Goal: Task Accomplishment & Management: Manage account settings

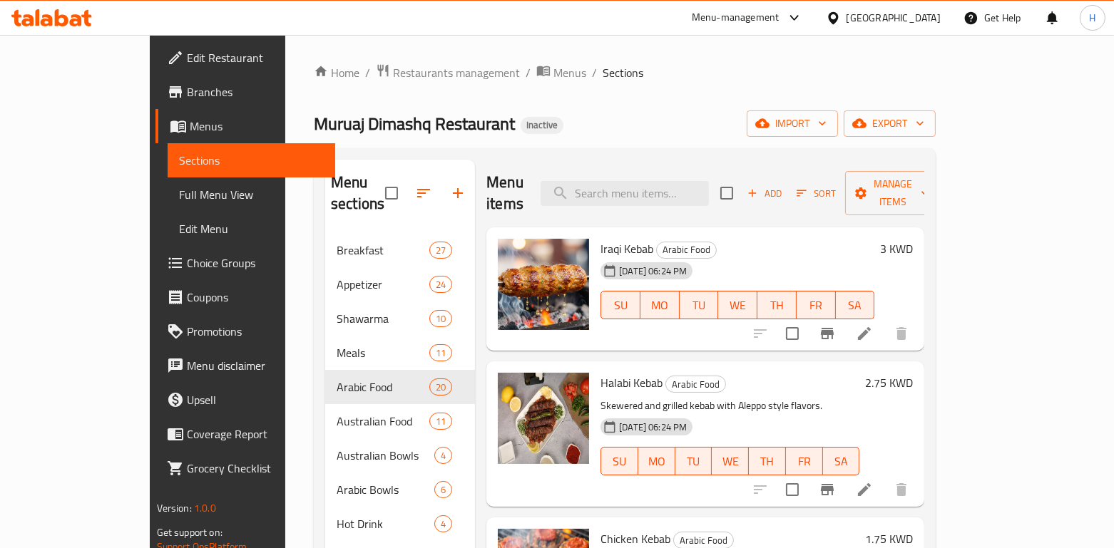
click at [590, 135] on div "Muruaj Dimashq Restaurant Inactive import export" at bounding box center [625, 124] width 622 height 26
click at [710, 121] on div "Muruaj Dimashq Restaurant Inactive import export" at bounding box center [625, 124] width 622 height 26
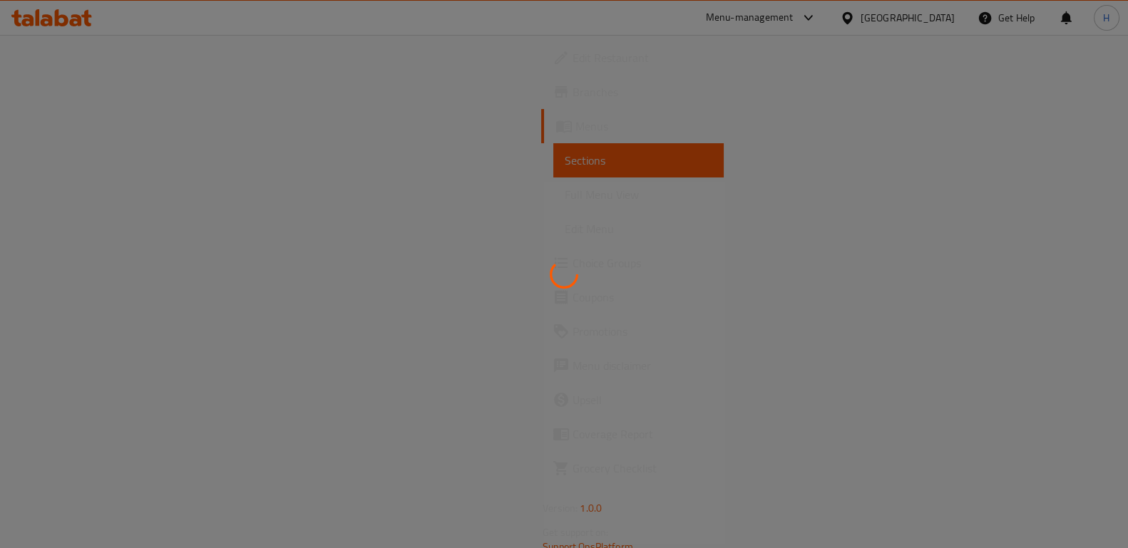
click at [794, 19] on div "Menu-management" at bounding box center [750, 17] width 88 height 17
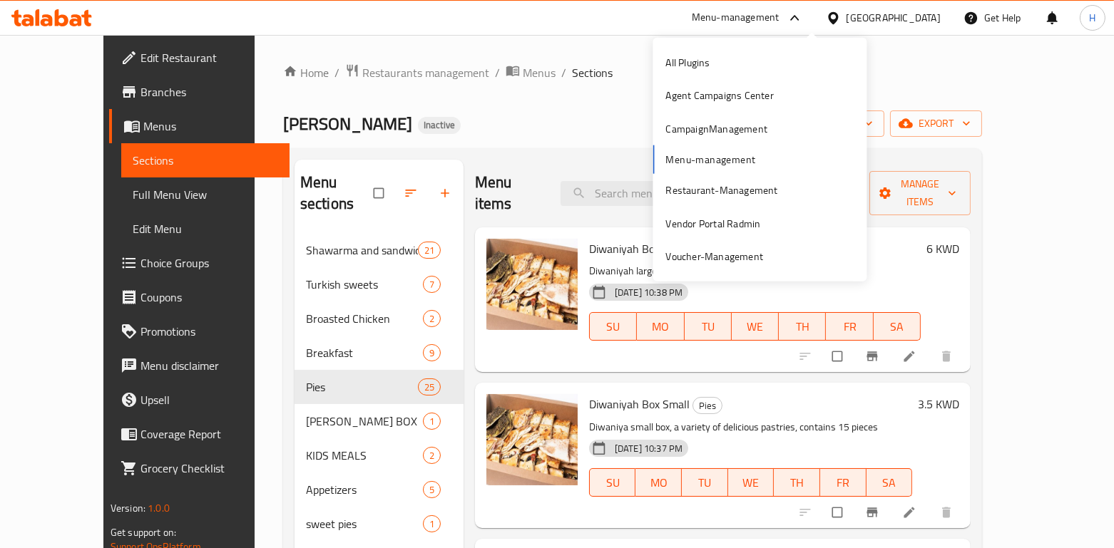
click at [780, 18] on div "Menu-management" at bounding box center [736, 17] width 88 height 17
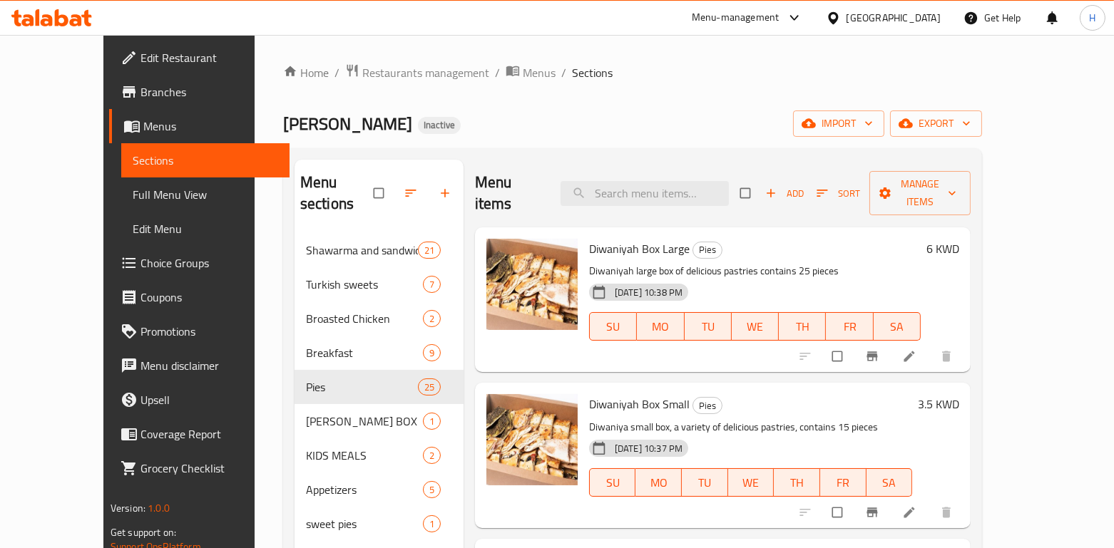
click at [780, 24] on div "Menu-management" at bounding box center [736, 17] width 88 height 17
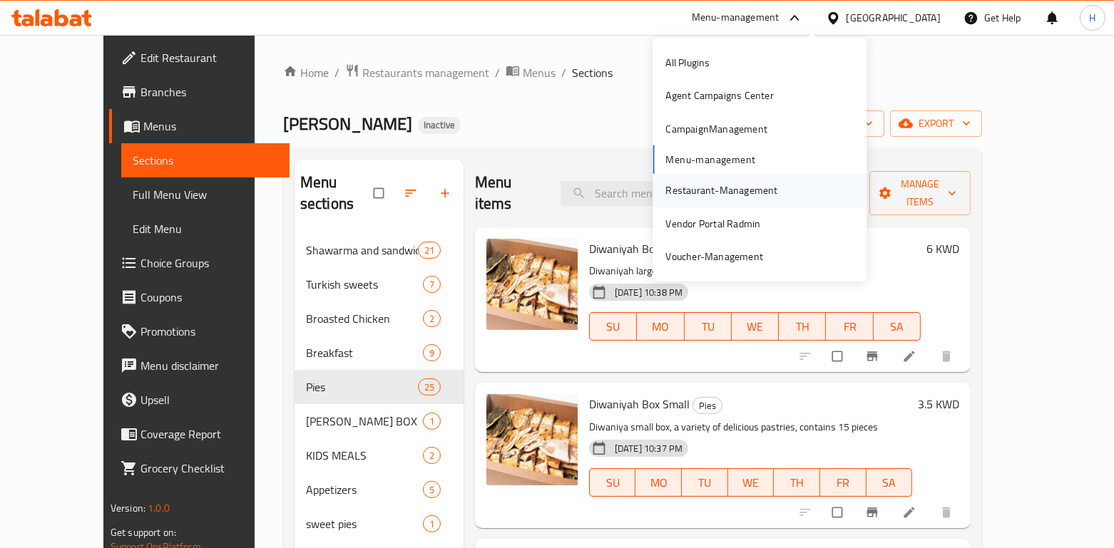
click at [728, 188] on div "Restaurant-Management" at bounding box center [721, 191] width 112 height 16
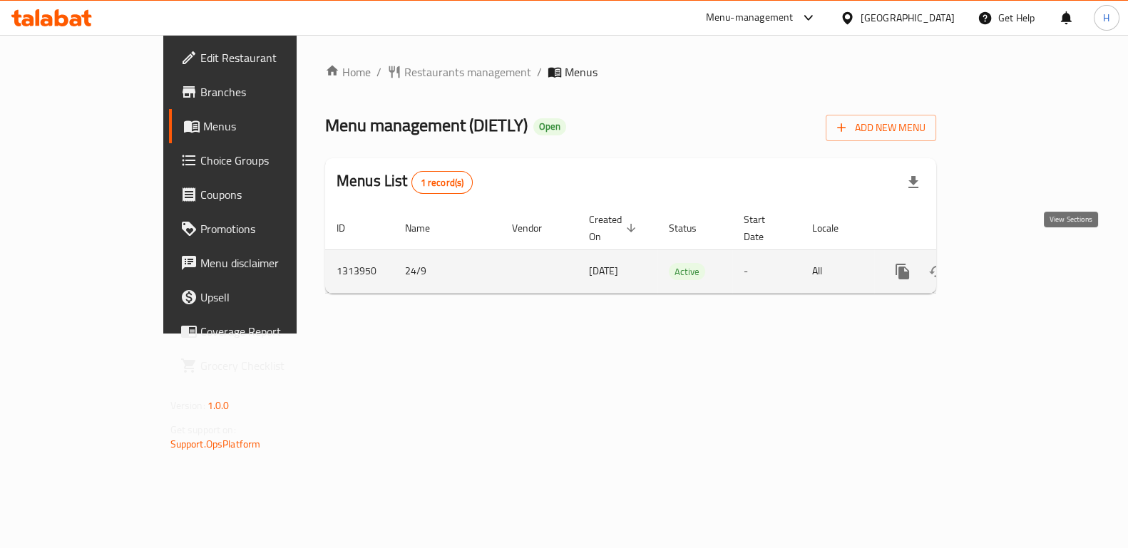
click at [1014, 263] on icon "enhanced table" at bounding box center [1005, 271] width 17 height 17
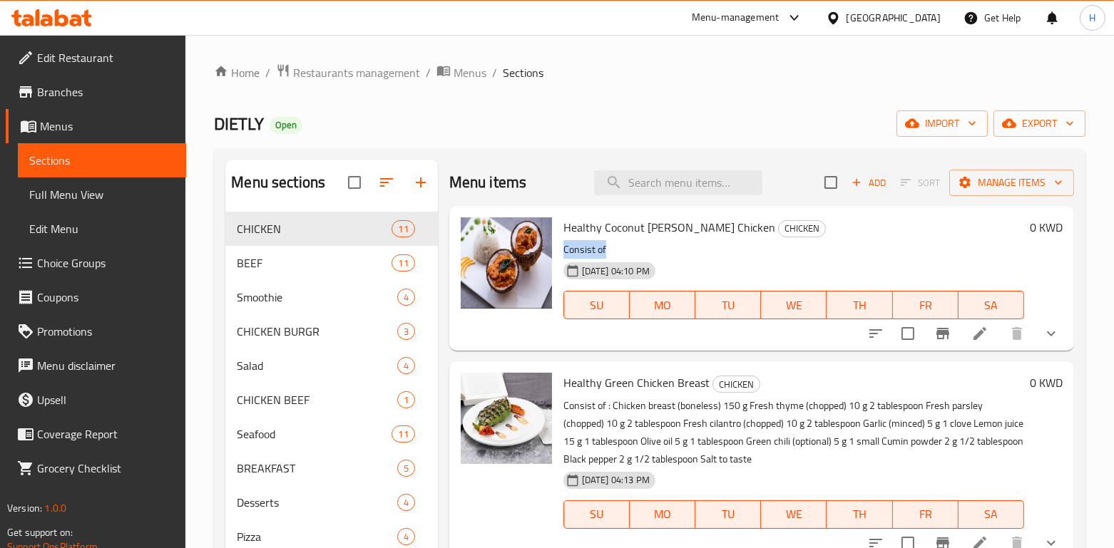
drag, startPoint x: 563, startPoint y: 250, endPoint x: 621, endPoint y: 247, distance: 57.8
click at [621, 247] on p "Consist of" at bounding box center [793, 250] width 461 height 18
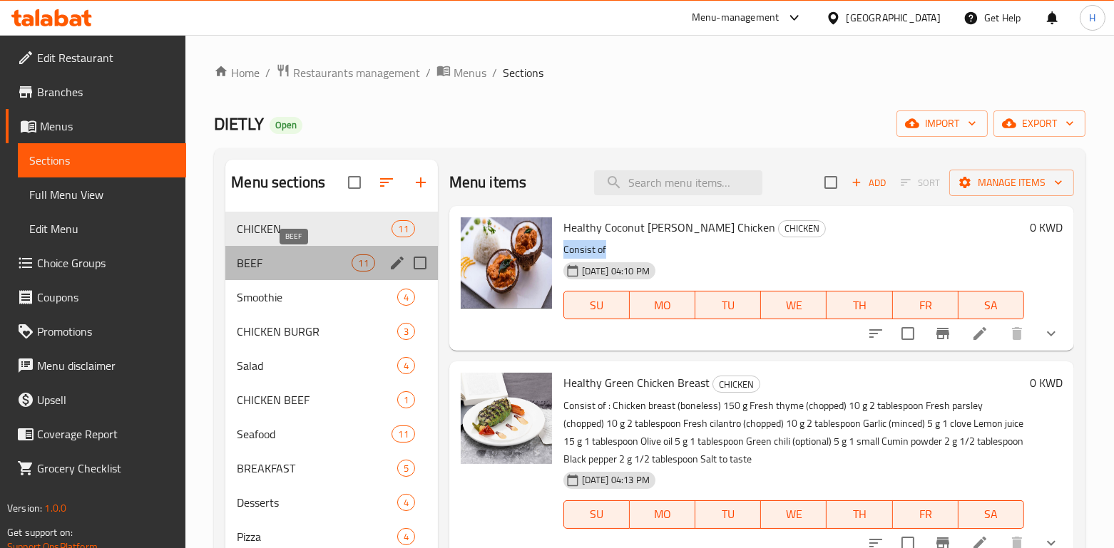
click at [276, 265] on span "BEEF" at bounding box center [294, 263] width 115 height 17
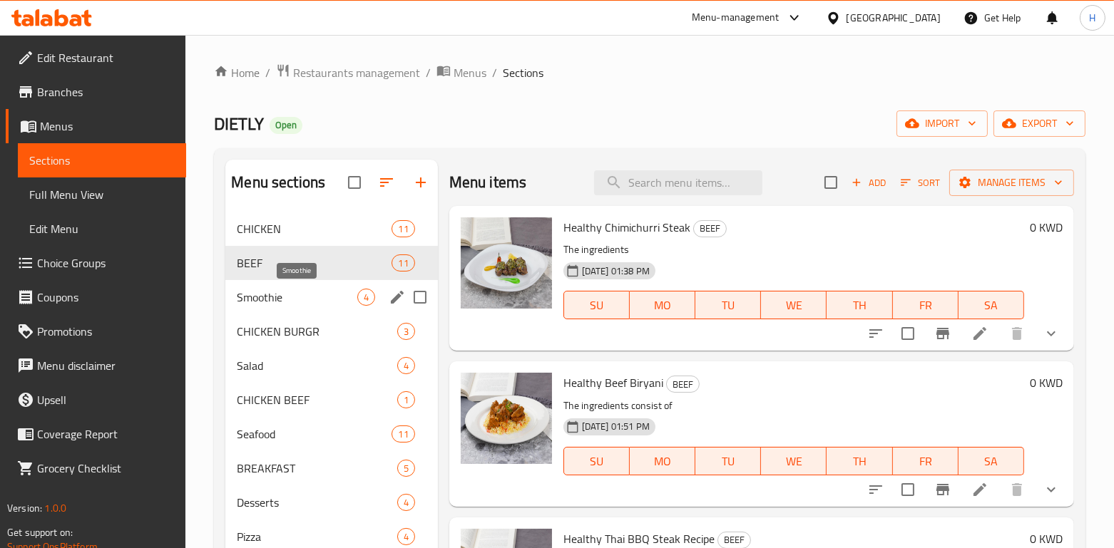
click at [275, 300] on span "Smoothie" at bounding box center [297, 297] width 120 height 17
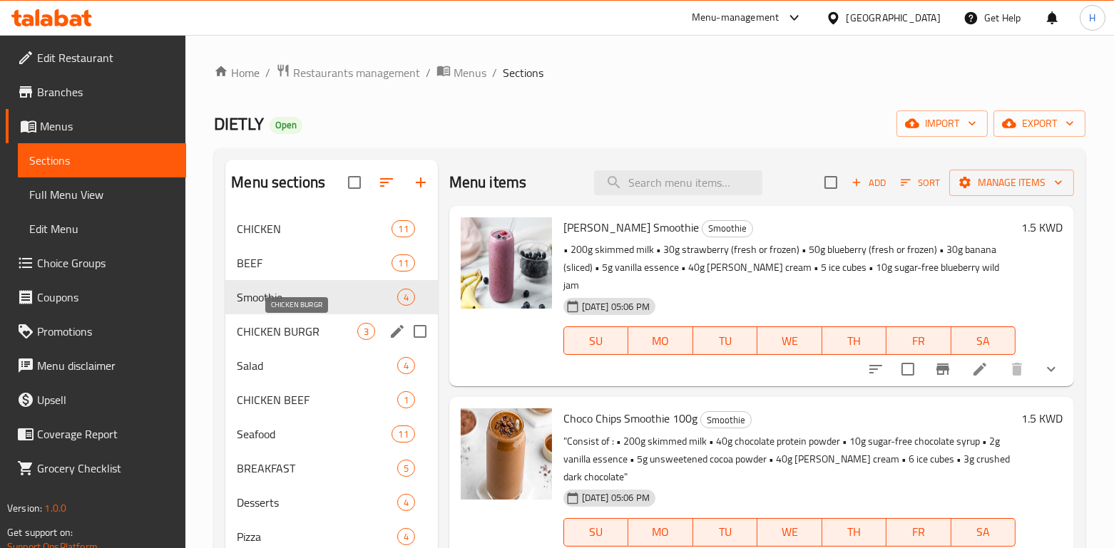
click at [278, 337] on span "CHICKEN BURGR" at bounding box center [297, 331] width 120 height 17
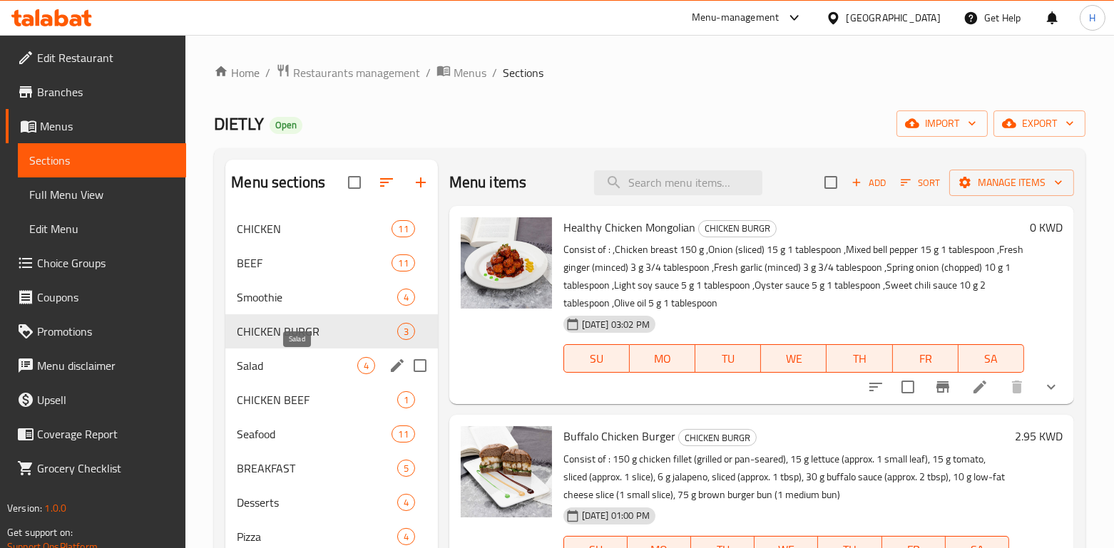
scroll to position [95, 0]
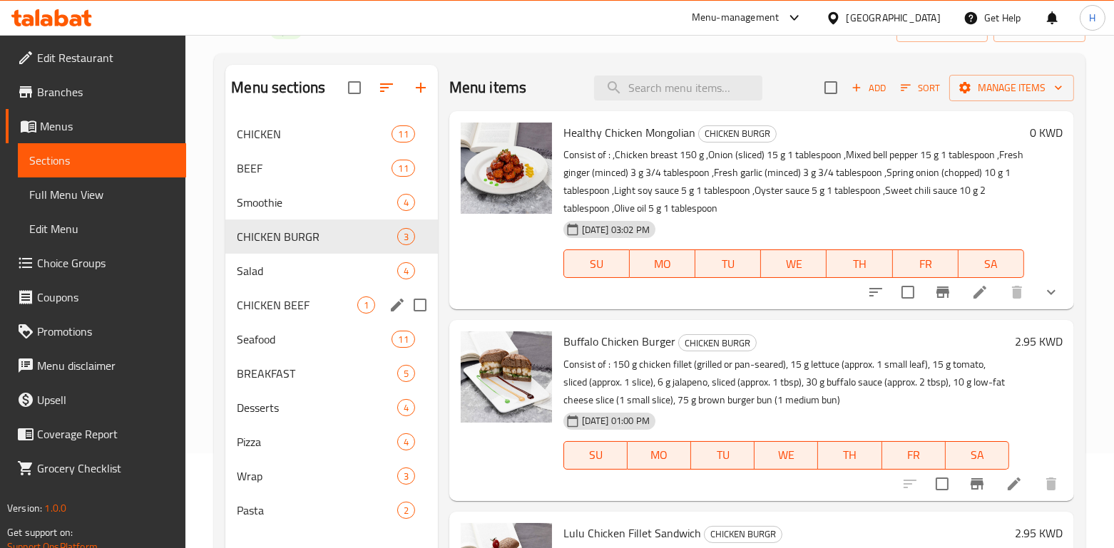
click at [309, 287] on div "CHICKEN 11 BEEF 11 Smoothie 4 CHICKEN BURGR 3 Salad 4 CHICKEN BEEF 1 Seafood 11…" at bounding box center [331, 322] width 212 height 411
click at [295, 272] on span "Salad" at bounding box center [297, 270] width 120 height 17
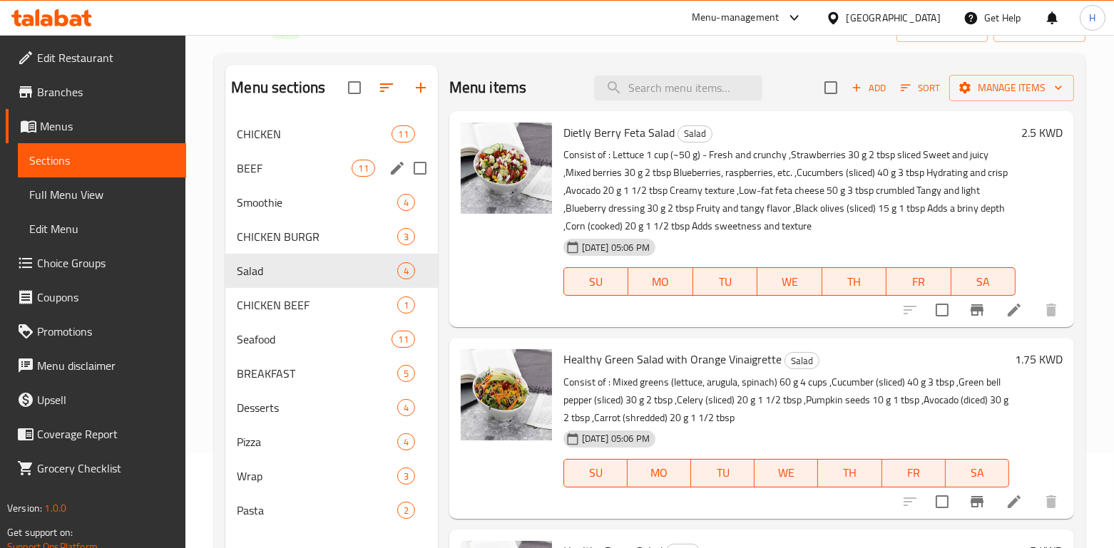
click at [282, 150] on div "CHICKEN 11" at bounding box center [331, 134] width 212 height 34
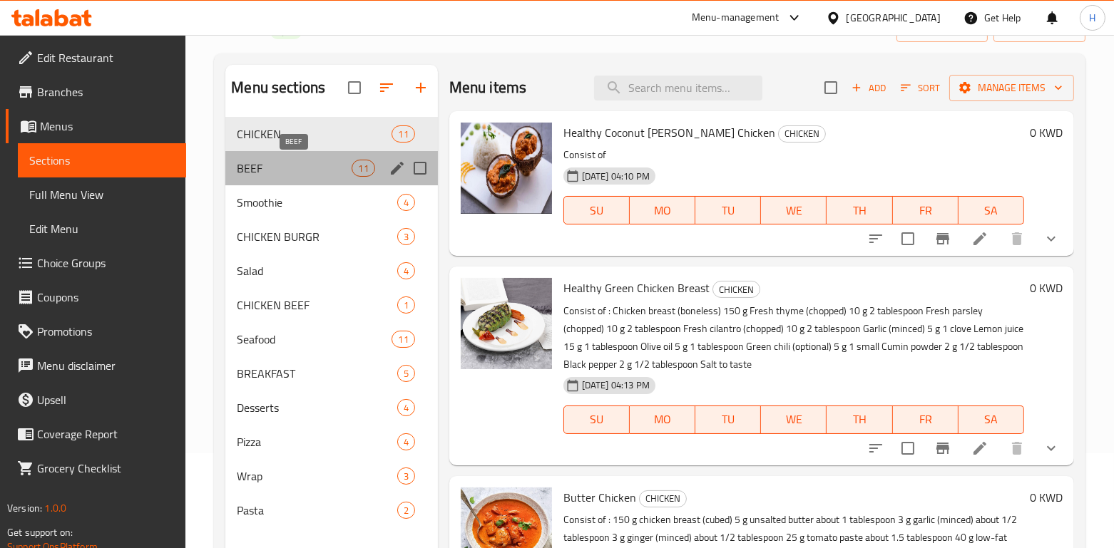
click at [282, 166] on span "BEEF" at bounding box center [294, 168] width 115 height 17
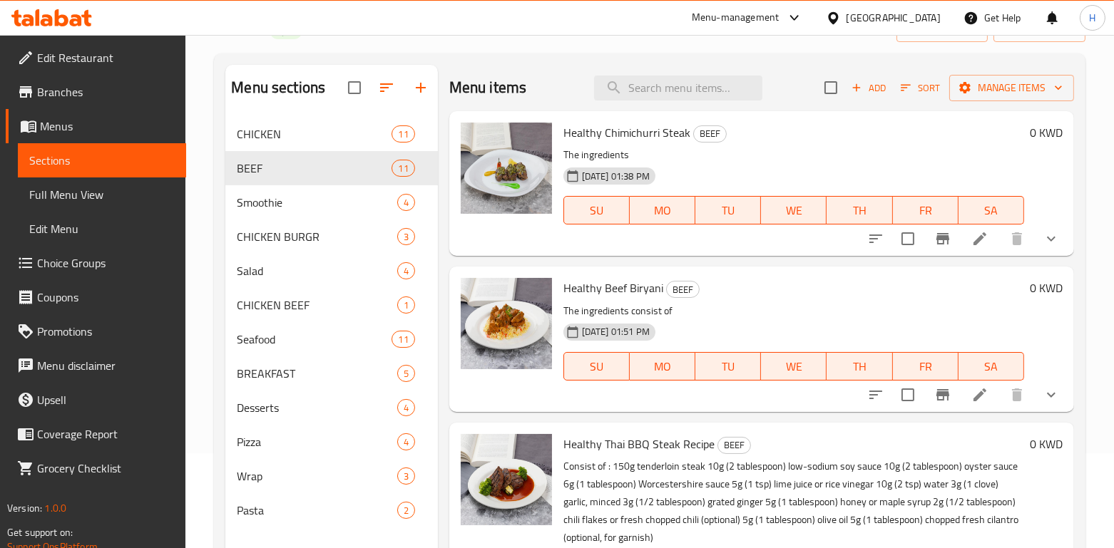
click at [633, 275] on div "Healthy Beef Biryani BEEF The ingredients consist of [DATE] 01:51 PM SU MO TU W…" at bounding box center [794, 338] width 472 height 133
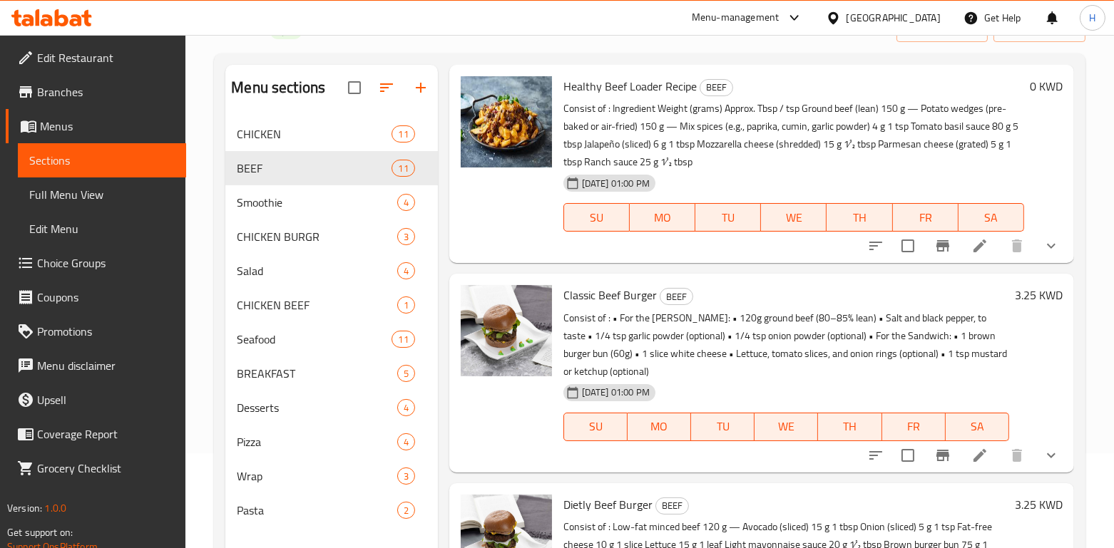
scroll to position [1046, 0]
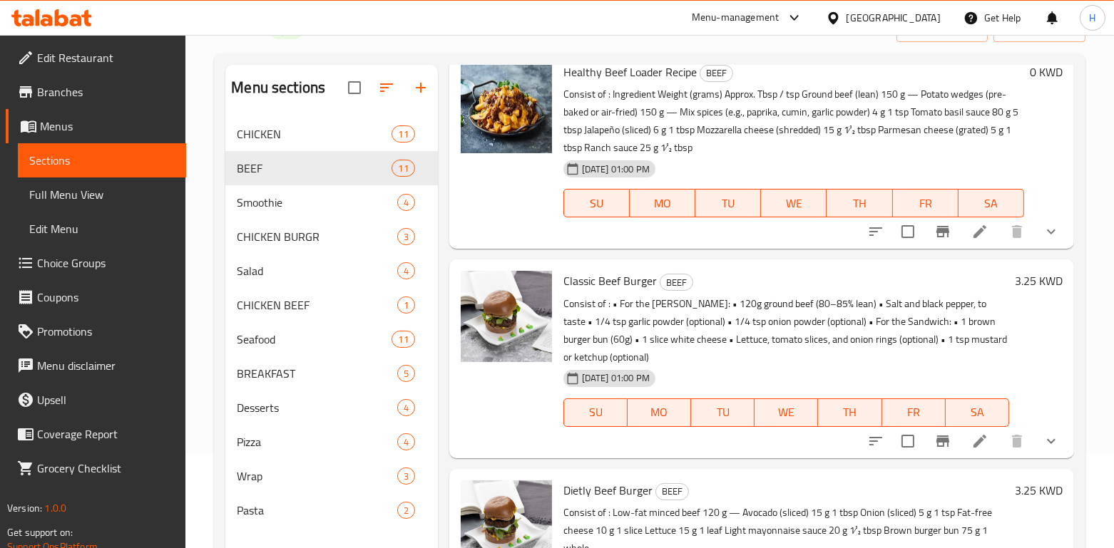
click at [703, 98] on p "Consist of : Ingredient Weight (grams) Approx. Tbsp / tsp Ground beef (lean) 15…" at bounding box center [793, 121] width 461 height 71
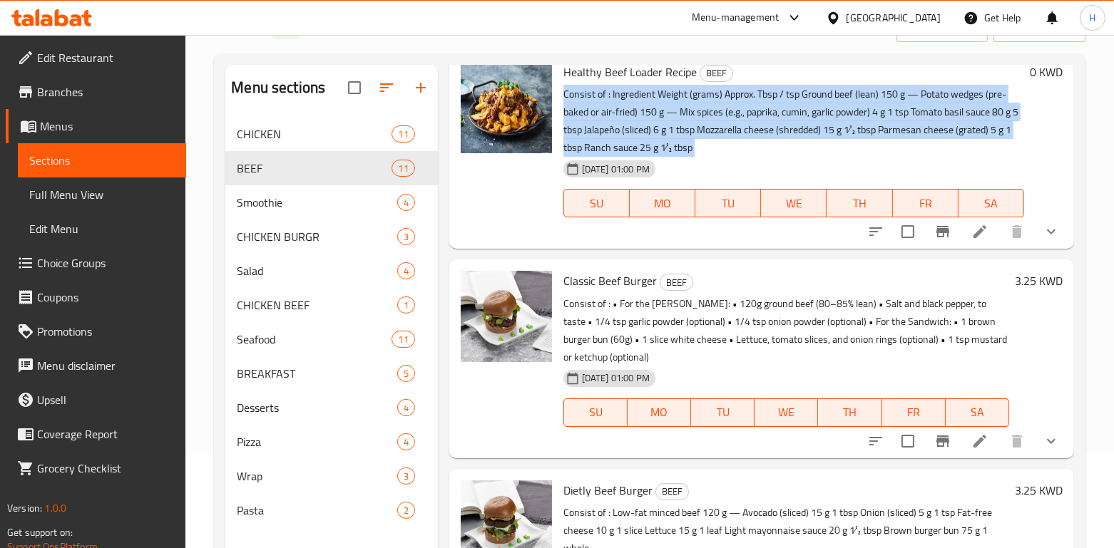
click at [703, 98] on p "Consist of : Ingredient Weight (grams) Approx. Tbsp / tsp Ground beef (lean) 15…" at bounding box center [793, 121] width 461 height 71
click at [721, 145] on p "Consist of : Ingredient Weight (grams) Approx. Tbsp / tsp Ground beef (lean) 15…" at bounding box center [793, 121] width 461 height 71
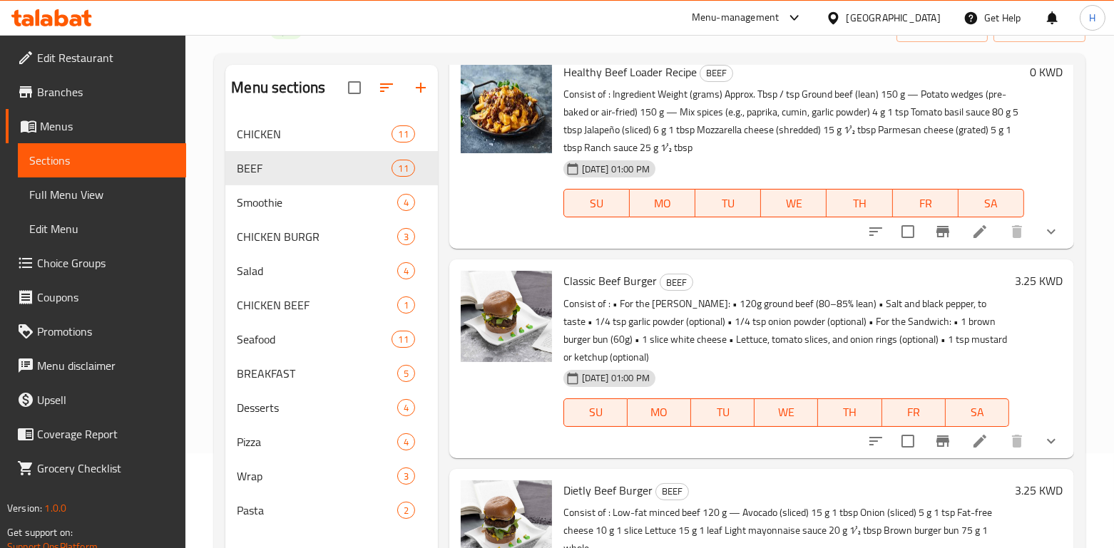
click at [637, 317] on p "Consist of : • For the [PERSON_NAME]: • 120g ground beef (80–85% lean) • Salt a…" at bounding box center [786, 330] width 446 height 71
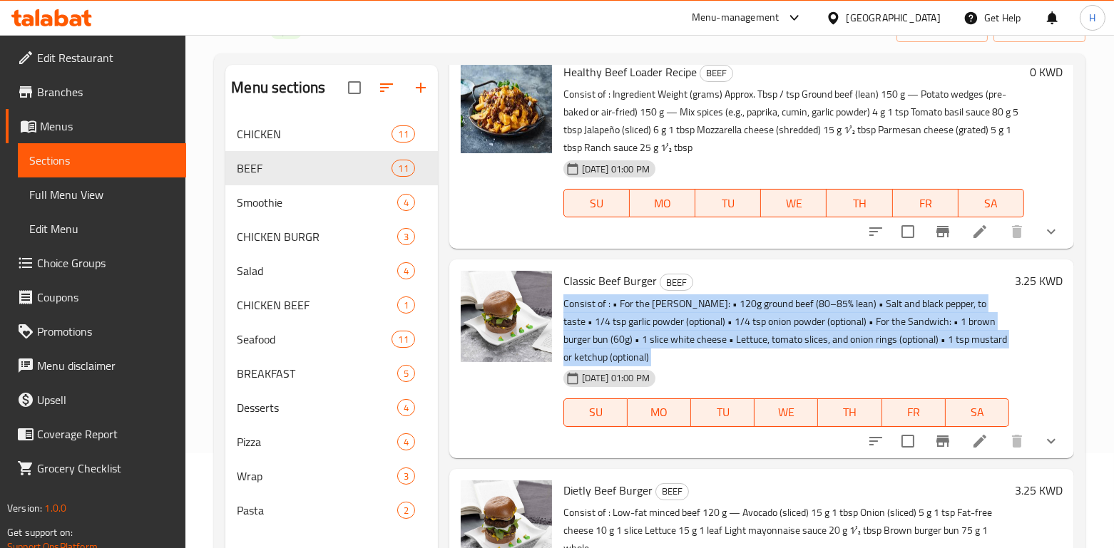
click at [637, 317] on p "Consist of : • For the [PERSON_NAME]: • 120g ground beef (80–85% lean) • Salt a…" at bounding box center [786, 330] width 446 height 71
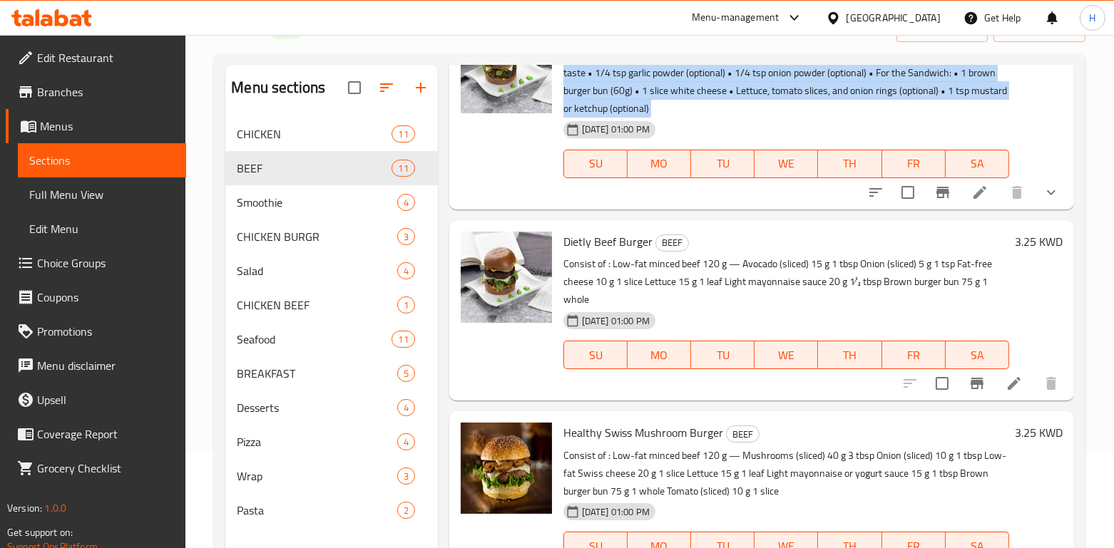
scroll to position [1426, 0]
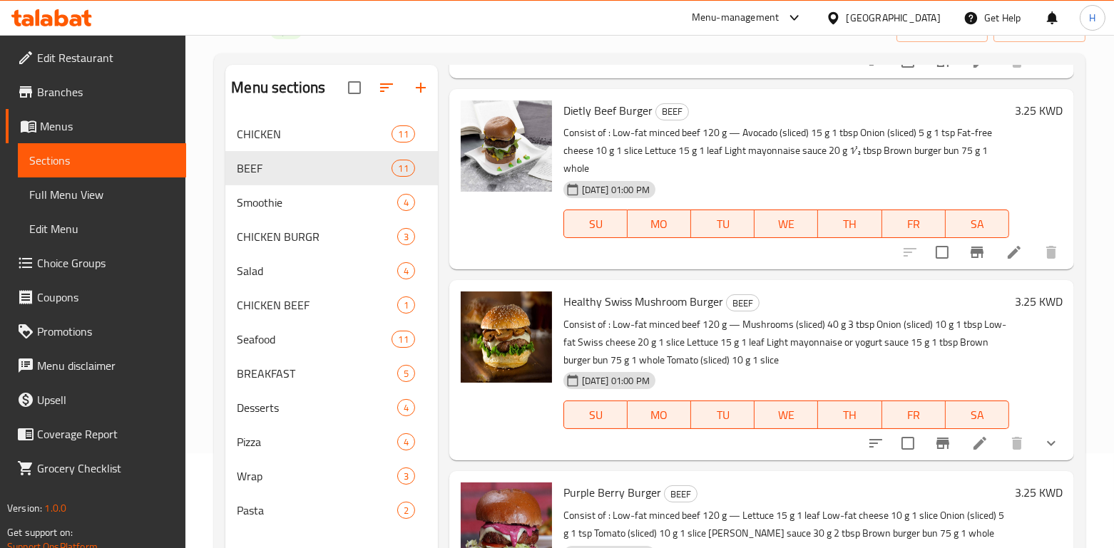
click at [624, 141] on p "Consist of : Low-fat minced beef 120 g — Avocado (sliced) 15 g 1 tbsp Onion (sl…" at bounding box center [786, 150] width 446 height 53
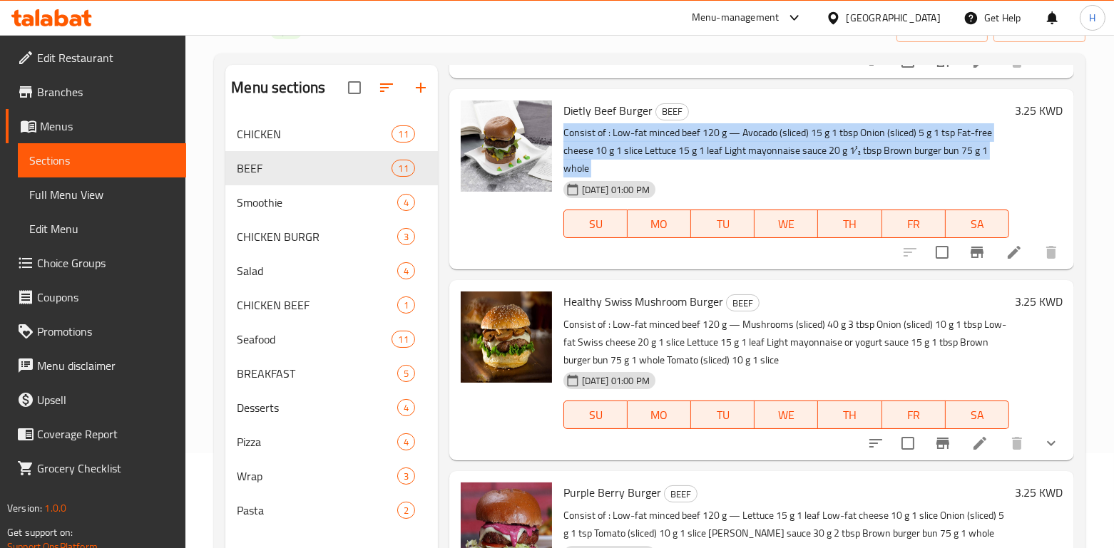
click at [624, 141] on p "Consist of : Low-fat minced beef 120 g — Avocado (sliced) 15 g 1 tbsp Onion (sl…" at bounding box center [786, 150] width 446 height 53
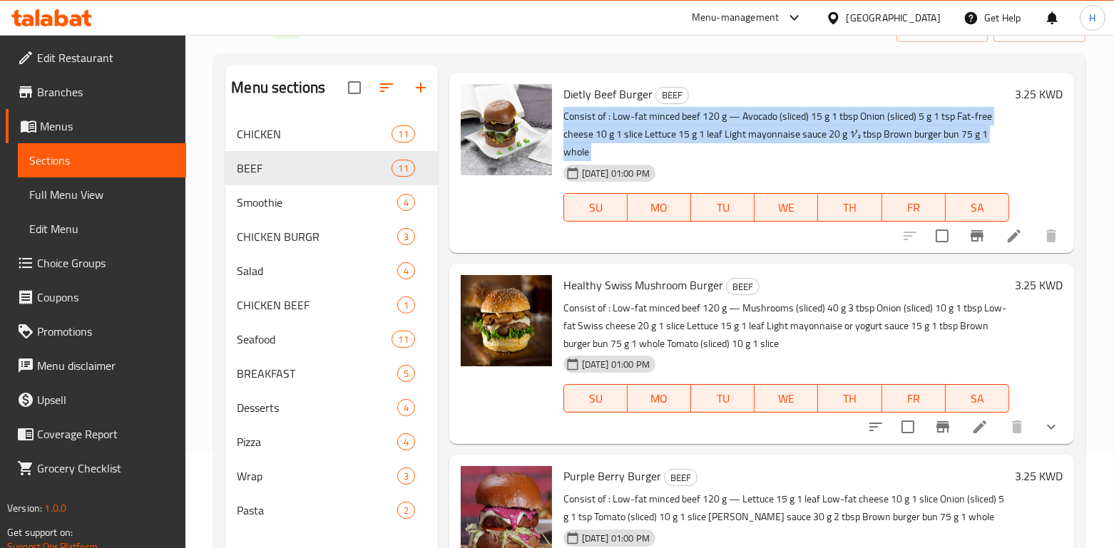
scroll to position [1446, 0]
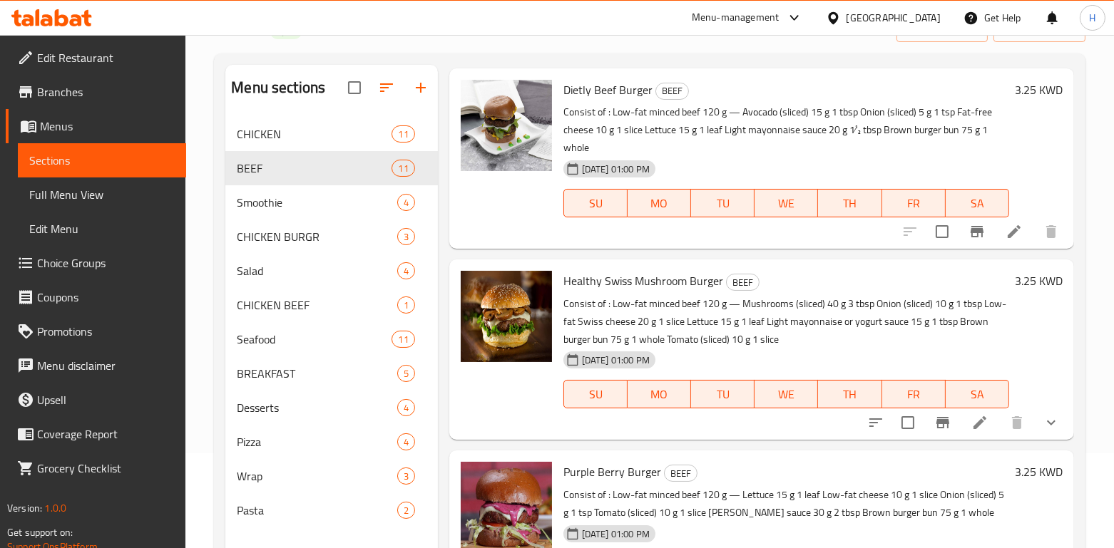
click at [606, 309] on p "Consist of : Low-fat minced beef 120 g — Mushrooms (sliced) 40 g 3 tbsp Onion (…" at bounding box center [786, 321] width 446 height 53
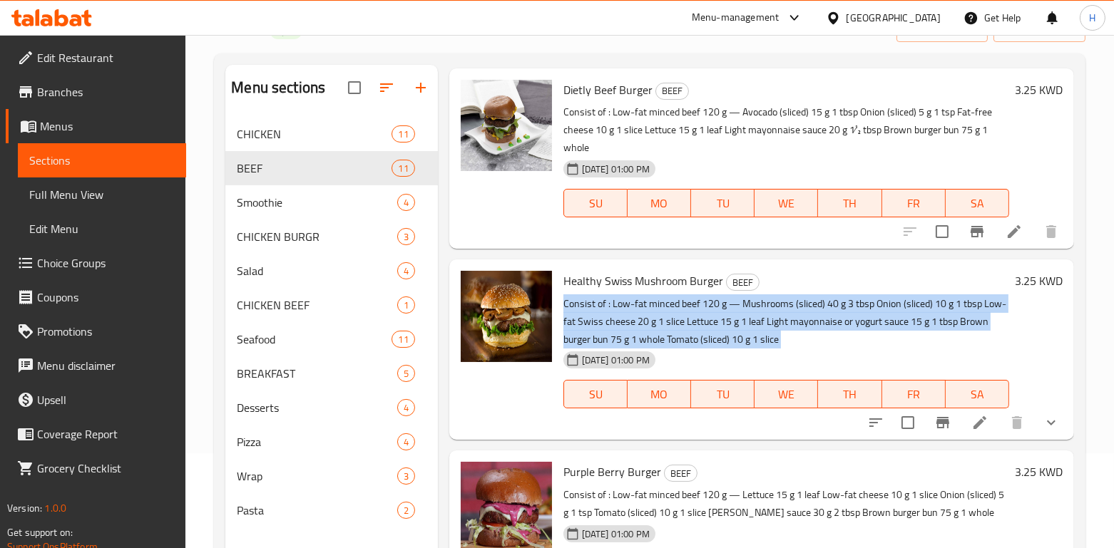
click at [606, 309] on p "Consist of : Low-fat minced beef 120 g — Mushrooms (sliced) 40 g 3 tbsp Onion (…" at bounding box center [786, 321] width 446 height 53
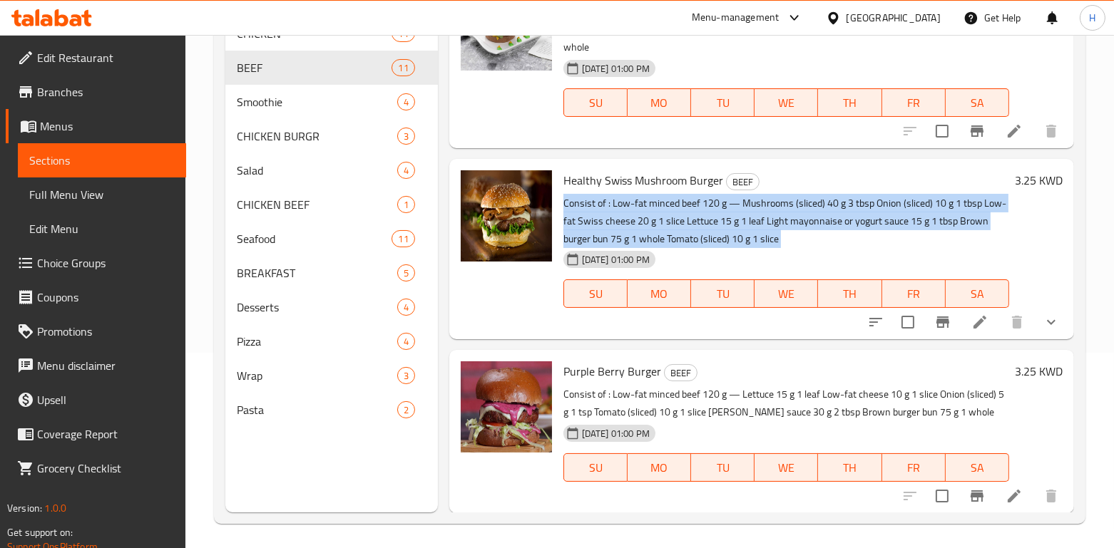
scroll to position [200, 0]
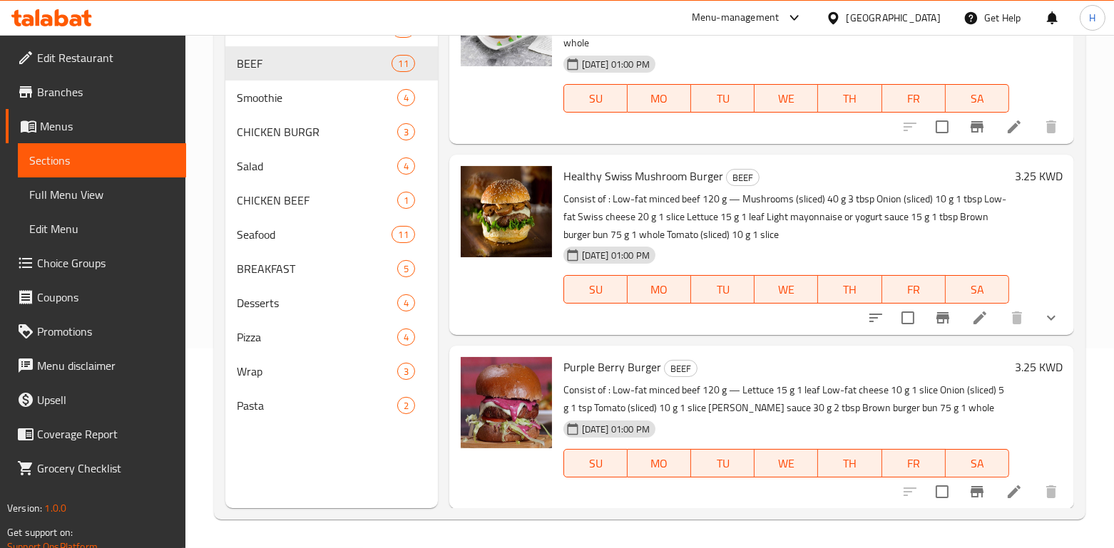
click at [611, 394] on p "Consist of : Low-fat minced beef 120 g — Lettuce 15 g 1 leaf Low-fat cheese 10 …" at bounding box center [786, 400] width 446 height 36
click at [610, 394] on p "Consist of : Low-fat minced beef 120 g — Lettuce 15 g 1 leaf Low-fat cheese 10 …" at bounding box center [786, 400] width 446 height 36
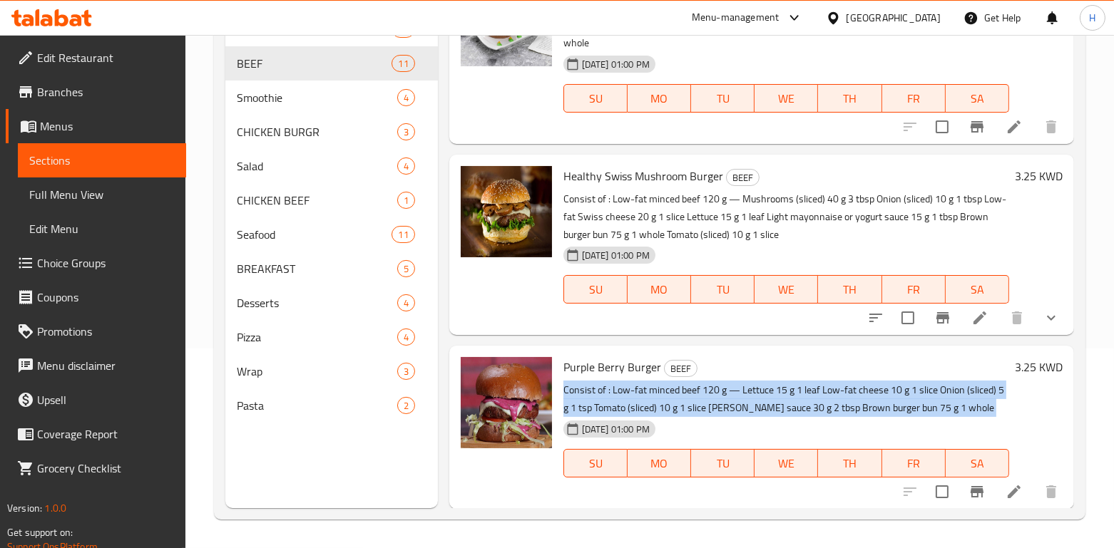
click at [610, 394] on p "Consist of : Low-fat minced beef 120 g — Lettuce 15 g 1 leaf Low-fat cheese 10 …" at bounding box center [786, 400] width 446 height 36
click at [262, 262] on span "BREAKFAST" at bounding box center [297, 268] width 120 height 17
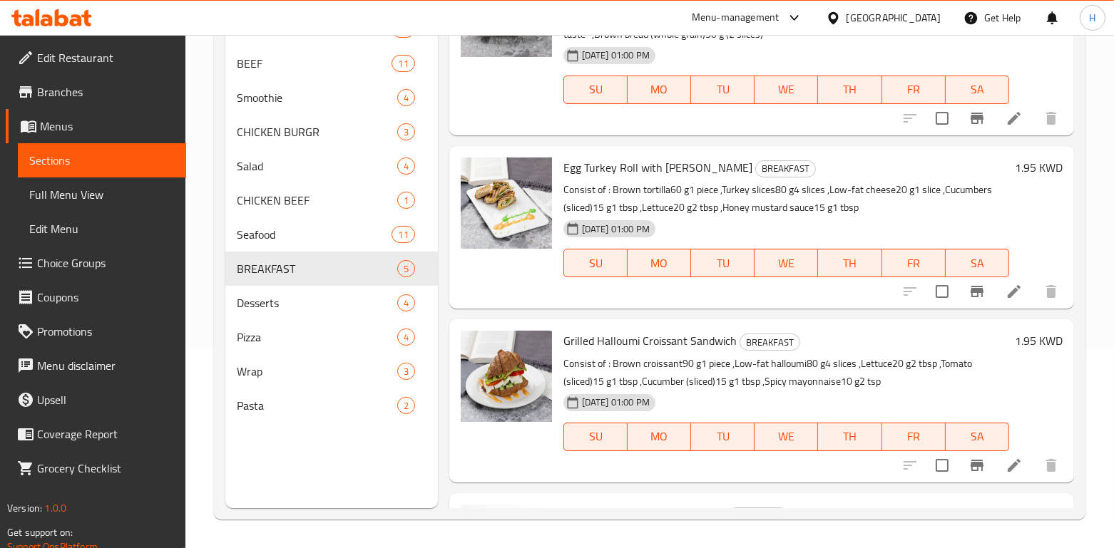
scroll to position [123, 0]
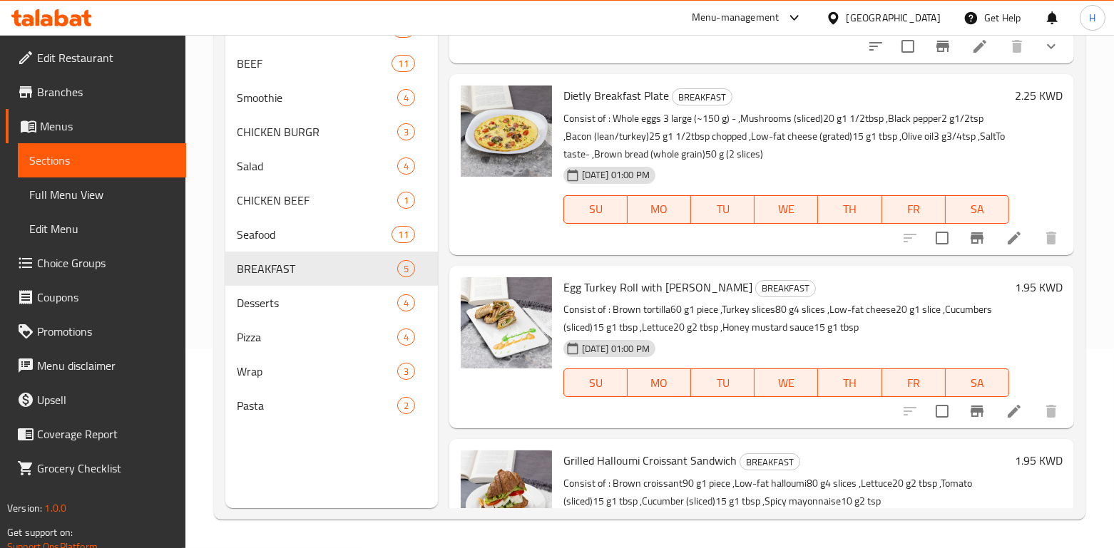
click at [591, 309] on p "Consist of : Brown tortilla60 g1 piece ,Turkey slices80 g4 slices ,Low-fat chee…" at bounding box center [786, 319] width 446 height 36
click at [593, 310] on p "Consist of : Brown tortilla60 g1 piece ,Turkey slices80 g4 slices ,Low-fat chee…" at bounding box center [786, 319] width 446 height 36
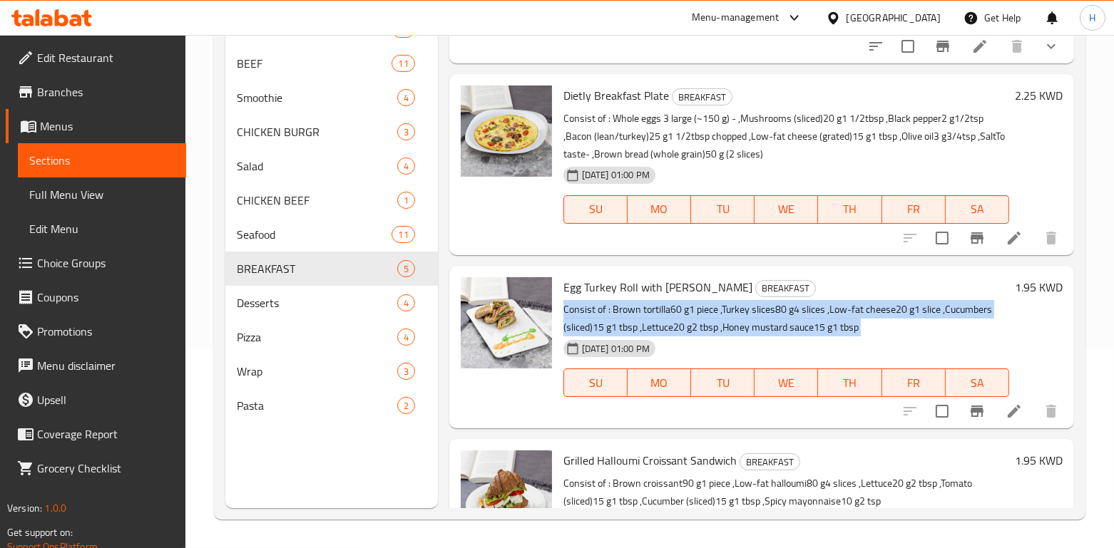
click at [593, 310] on p "Consist of : Brown tortilla60 g1 piece ,Turkey slices80 g4 slices ,Low-fat chee…" at bounding box center [786, 319] width 446 height 36
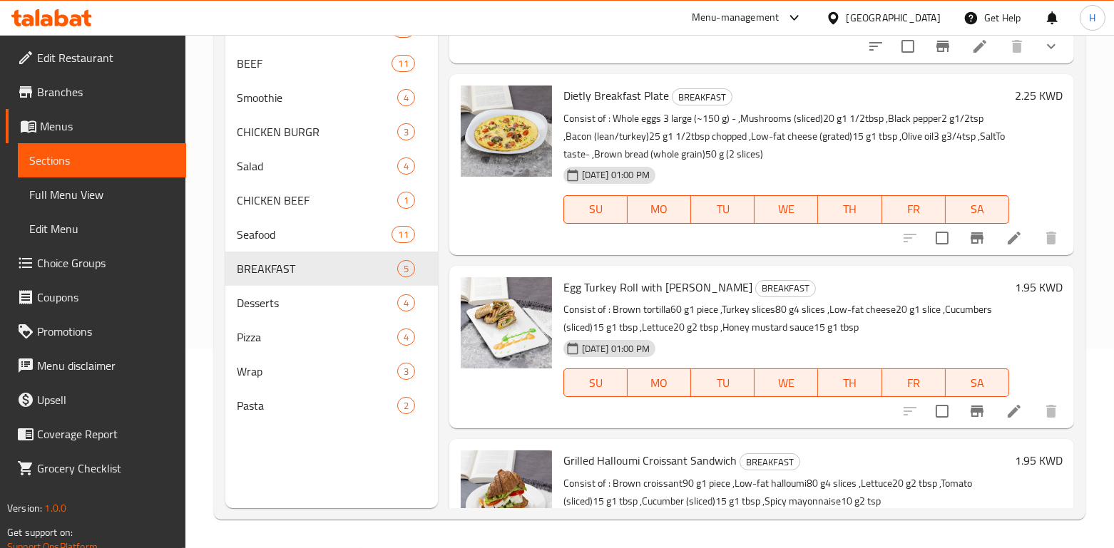
click at [620, 123] on p "Consist of : Whole eggs 3 large (~150 g) - ,Mushrooms (sliced)20 g1 1/2tbsp ,Bl…" at bounding box center [786, 136] width 446 height 53
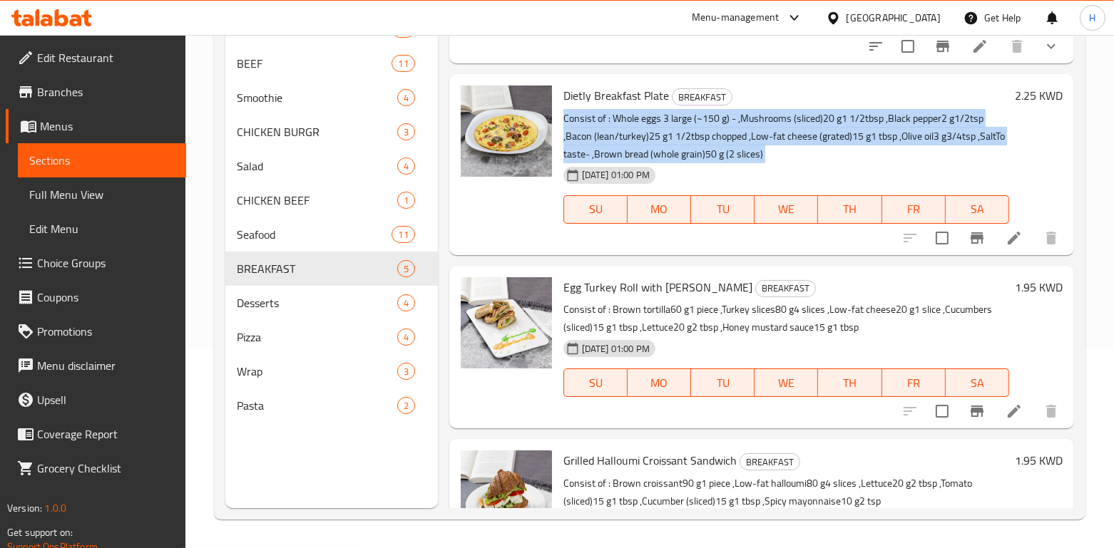
click at [620, 123] on p "Consist of : Whole eggs 3 large (~150 g) - ,Mushrooms (sliced)20 g1 1/2tbsp ,Bl…" at bounding box center [786, 136] width 446 height 53
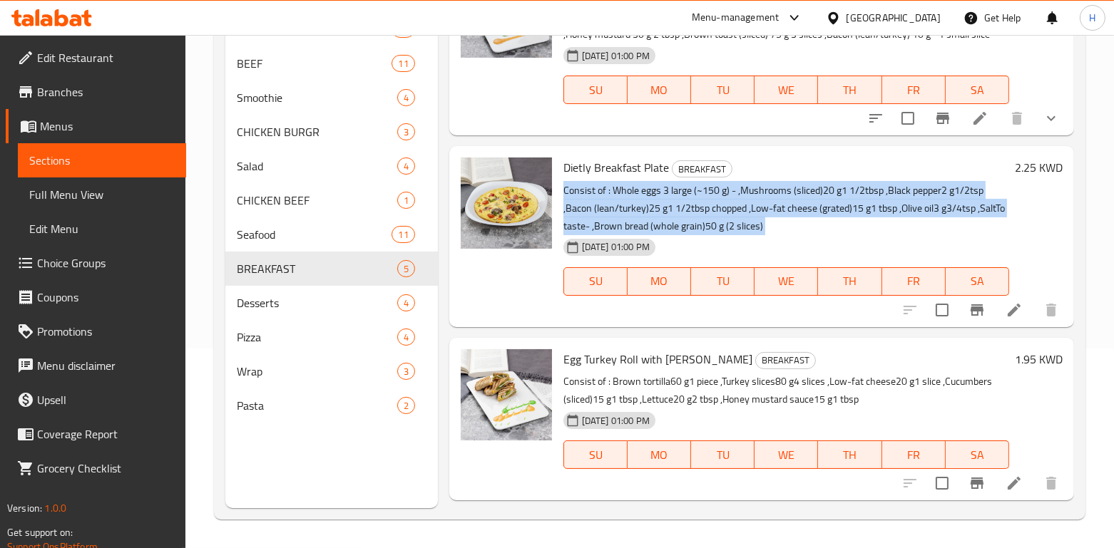
scroll to position [0, 0]
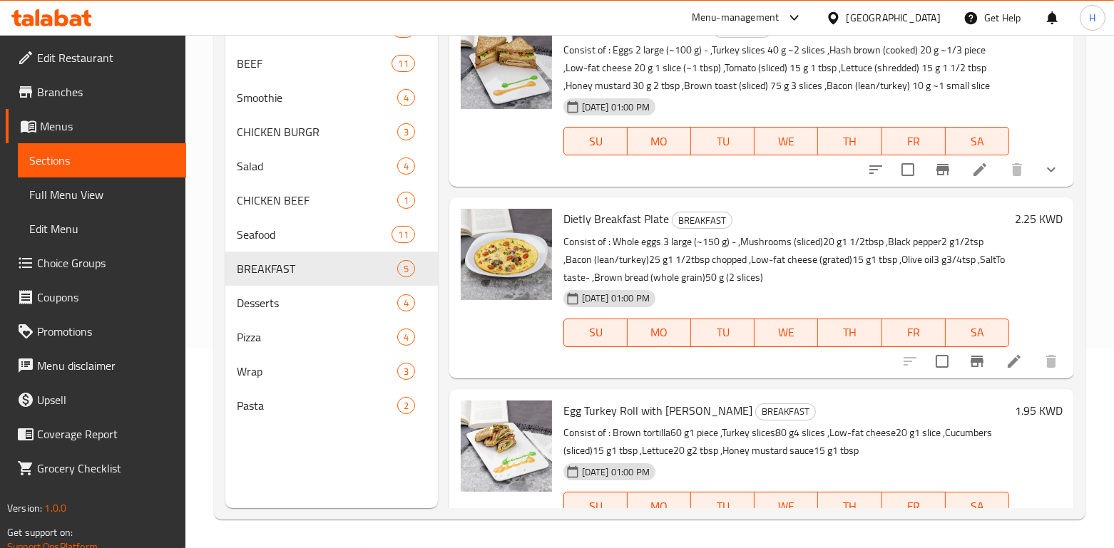
click at [596, 56] on p "Consist of : Eggs 2 large (~100 g) - ,Turkey slices 40 g ~2 slices ,Hash brown …" at bounding box center [786, 67] width 446 height 53
click at [595, 56] on p "Consist of : Eggs 2 large (~100 g) - ,Turkey slices 40 g ~2 slices ,Hash brown …" at bounding box center [786, 67] width 446 height 53
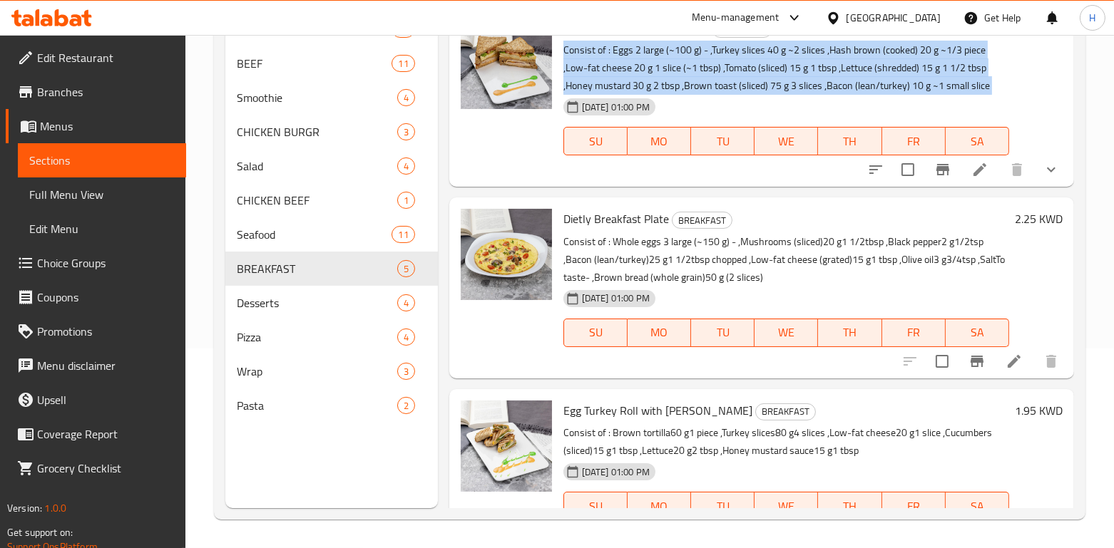
click at [595, 56] on p "Consist of : Eggs 2 large (~100 g) - ,Turkey slices 40 g ~2 slices ,Hash brown …" at bounding box center [786, 67] width 446 height 53
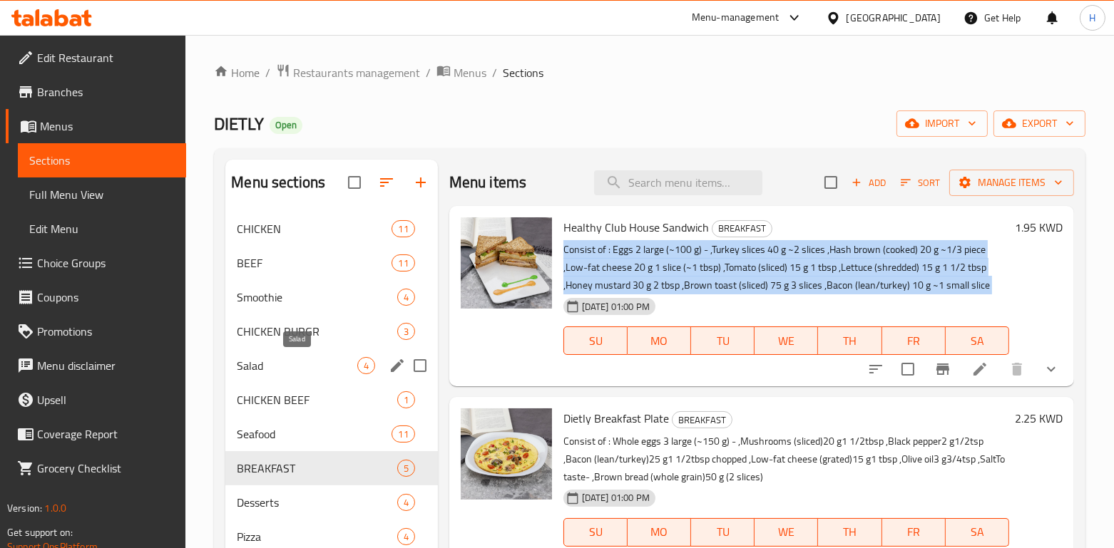
click at [281, 382] on div "Salad 4" at bounding box center [331, 366] width 212 height 34
